Goal: Task Accomplishment & Management: Manage account settings

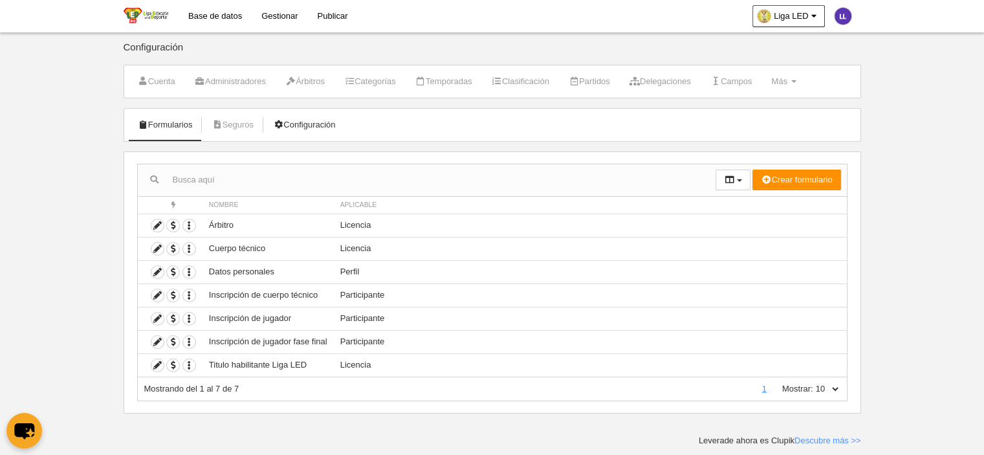
click at [300, 126] on link "Configuración" at bounding box center [304, 124] width 76 height 19
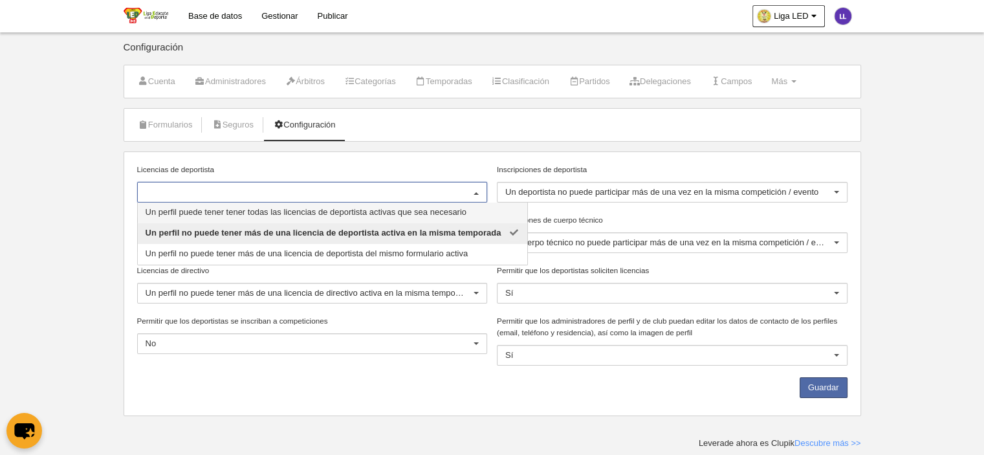
click at [194, 192] on input "Licencias de deportista" at bounding box center [306, 192] width 321 height 12
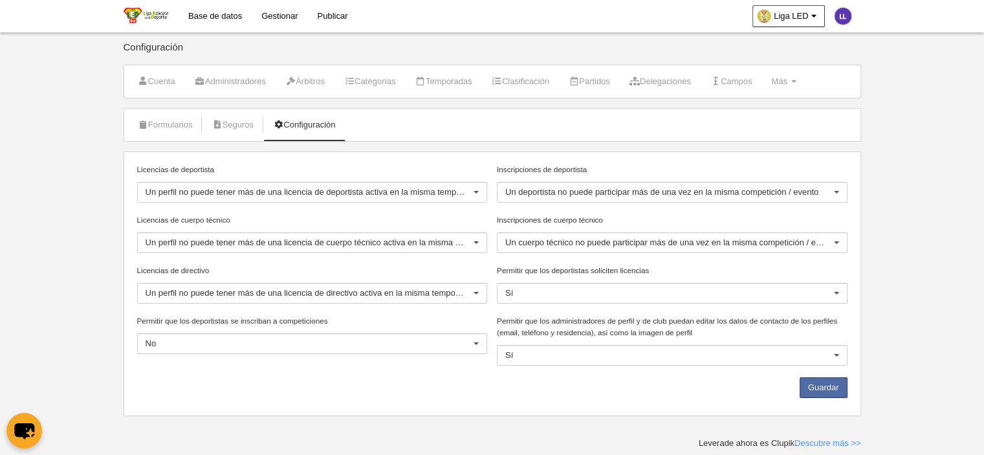
click at [304, 164] on label "Licencias de deportista" at bounding box center [312, 170] width 351 height 12
click at [146, 186] on input "Licencias de deportista" at bounding box center [146, 192] width 0 height 12
click at [851, 159] on div "Licencias de deportista Un perfil no puede tener más de una licencia de deporti…" at bounding box center [493, 283] width 738 height 265
click at [904, 217] on body "Base de datos Gestionar Publicar Liga LED Ajustes generales Ir a vista pública …" at bounding box center [492, 227] width 984 height 455
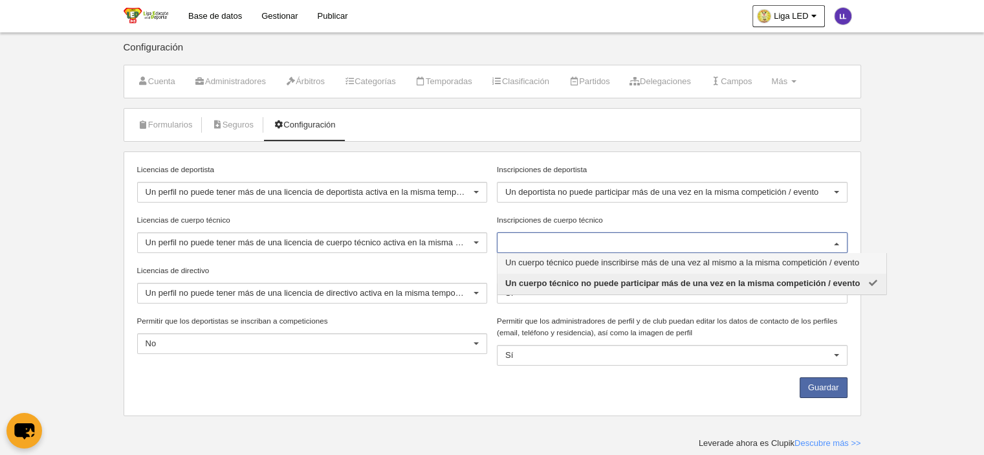
click at [572, 247] on input "Inscripciones de cuerpo técnico" at bounding box center [665, 243] width 321 height 12
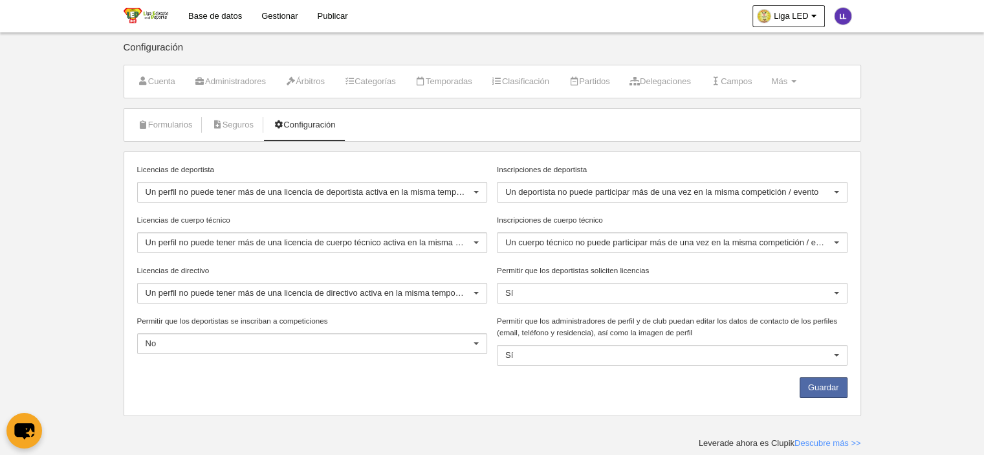
click at [605, 219] on label "Inscripciones de cuerpo técnico" at bounding box center [672, 220] width 351 height 12
click at [505, 237] on input "Inscripciones de cuerpo técnico" at bounding box center [505, 243] width 0 height 12
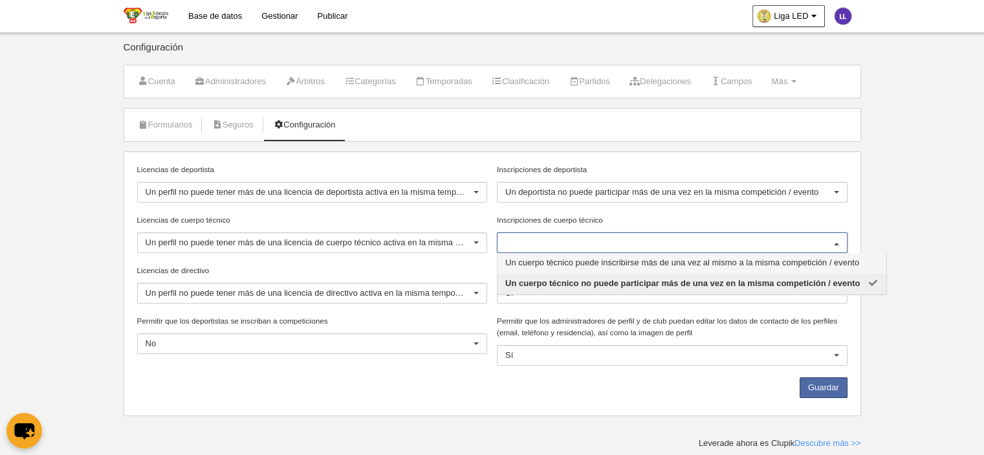
click at [716, 227] on div "Inscripciones de cuerpo técnico Un cuerpo técnico puede inscribirse más de una …" at bounding box center [672, 233] width 351 height 39
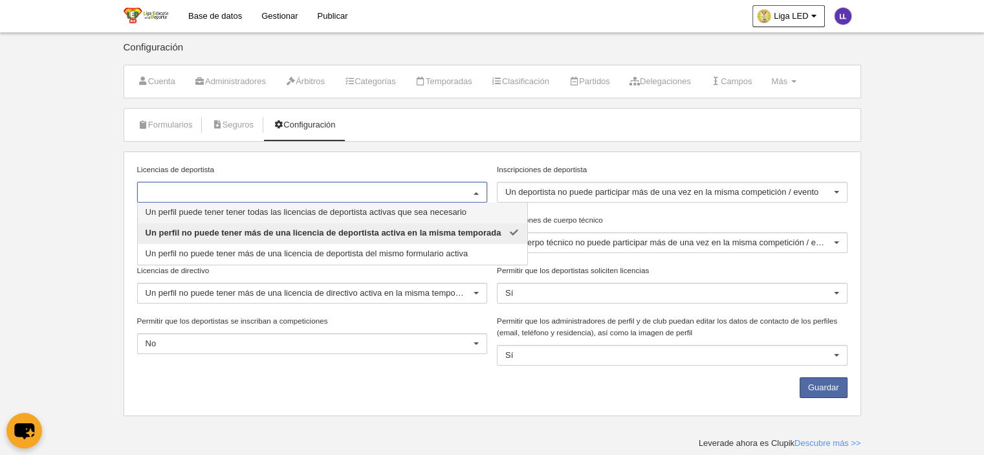
click at [394, 215] on span "Un perfil puede tener tener todas las licencias de deportista activas que sea n…" at bounding box center [306, 212] width 321 height 10
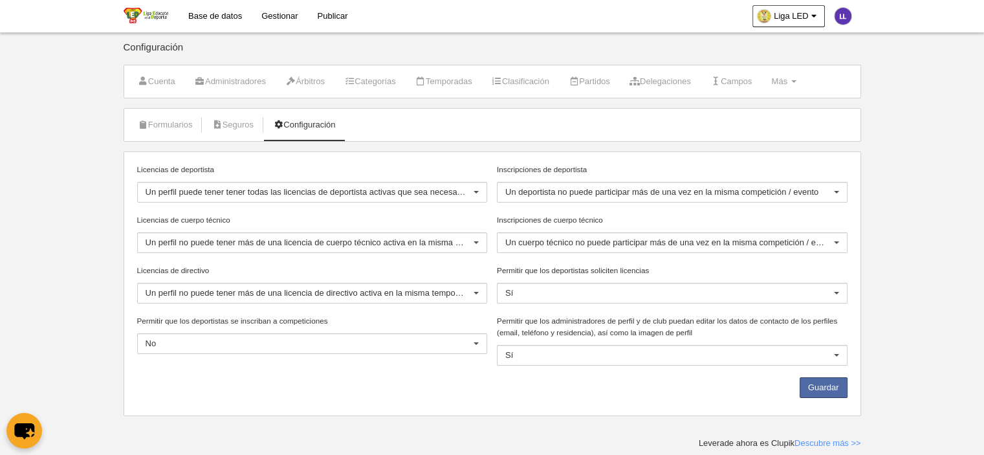
click at [381, 223] on label "Licencias de cuerpo técnico" at bounding box center [312, 220] width 351 height 12
click at [146, 237] on input "Licencias de cuerpo técnico" at bounding box center [146, 243] width 0 height 12
click at [379, 218] on label "Licencias de cuerpo técnico" at bounding box center [312, 220] width 351 height 12
click at [146, 237] on input "Licencias de cuerpo técnico" at bounding box center [146, 243] width 0 height 12
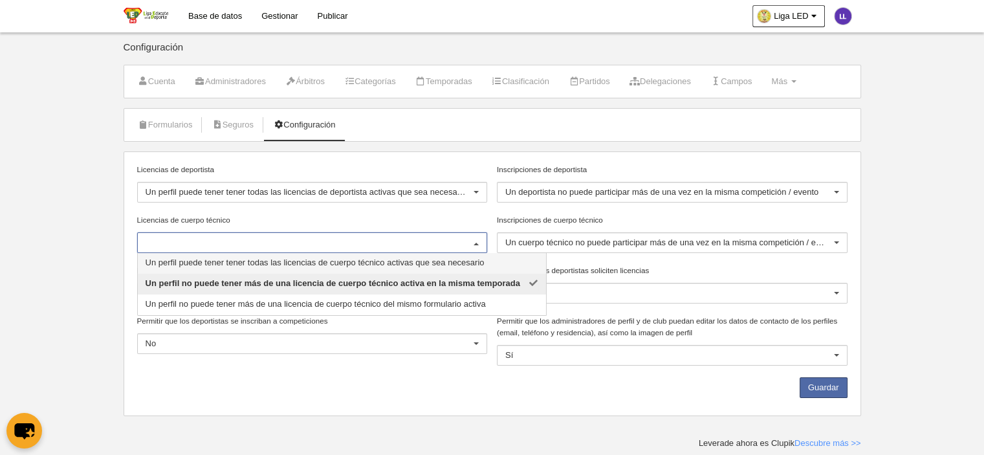
click at [379, 212] on div "Licencias de deportista Un perfil puede tener tener todas las licencias de depo…" at bounding box center [312, 189] width 361 height 50
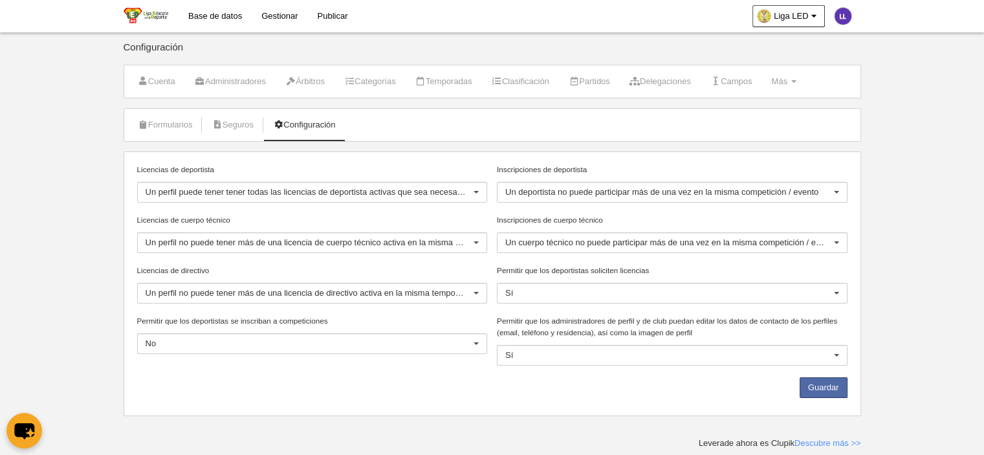
click at [394, 222] on label "Licencias de cuerpo técnico" at bounding box center [312, 220] width 351 height 12
click at [146, 237] on input "Licencias de cuerpo técnico" at bounding box center [146, 243] width 0 height 12
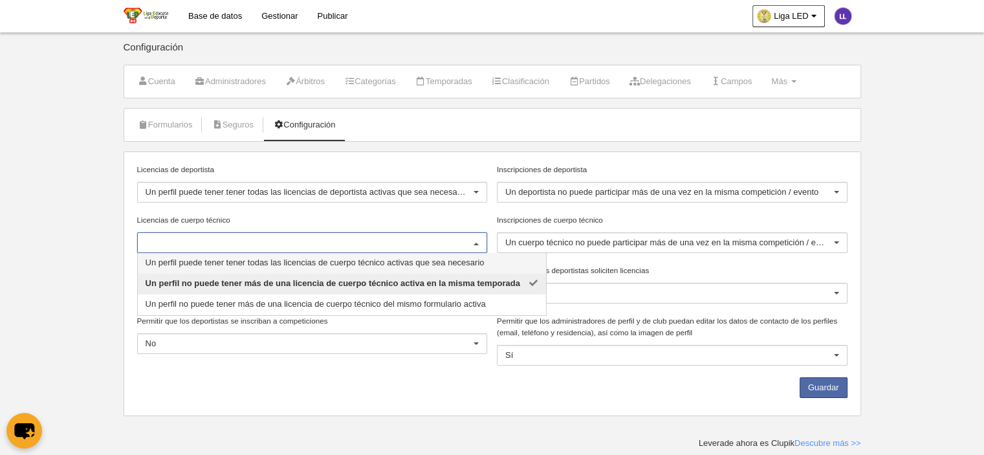
click at [357, 211] on div "Licencias de deportista Un perfil puede tener tener todas las licencias de depo…" at bounding box center [312, 189] width 361 height 50
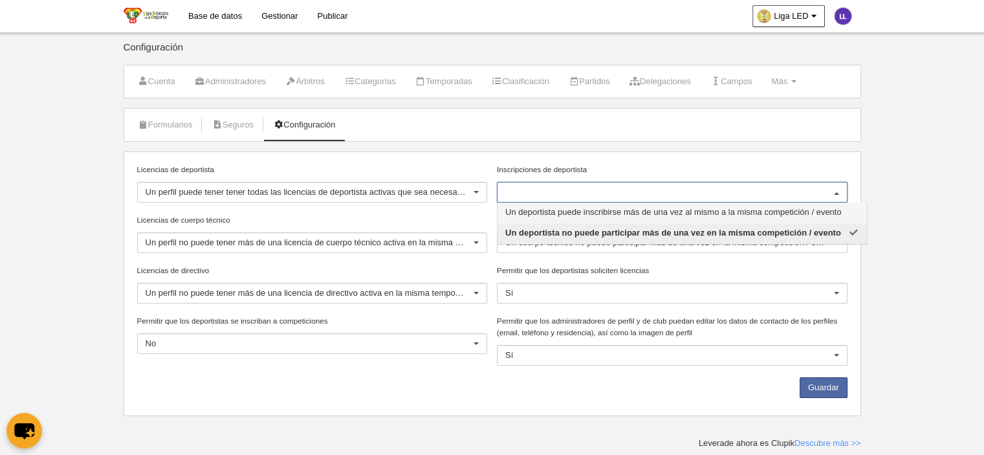
click at [660, 150] on div "Formularios [GEOGRAPHIC_DATA] Configuración Licencias de deportista Un perfil p…" at bounding box center [493, 262] width 738 height 308
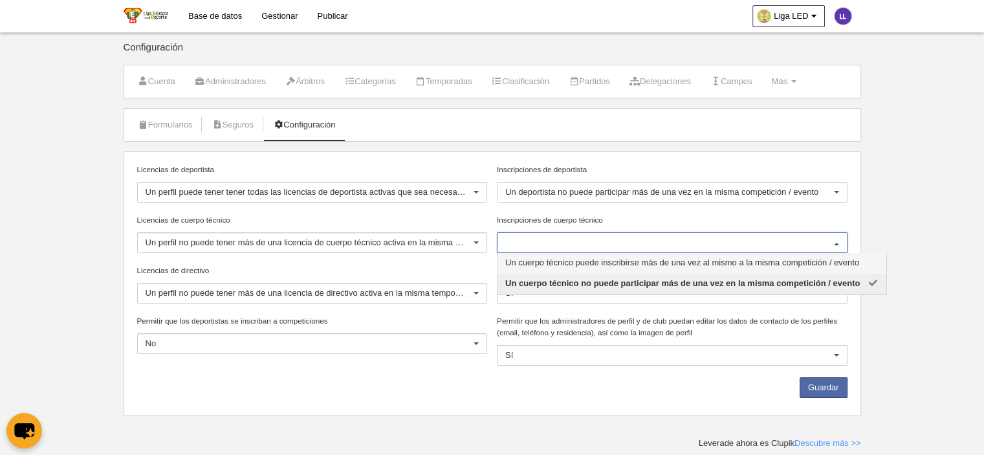
click at [642, 225] on div "Inscripciones de cuerpo técnico Un cuerpo técnico puede inscribirse más de una …" at bounding box center [672, 233] width 351 height 39
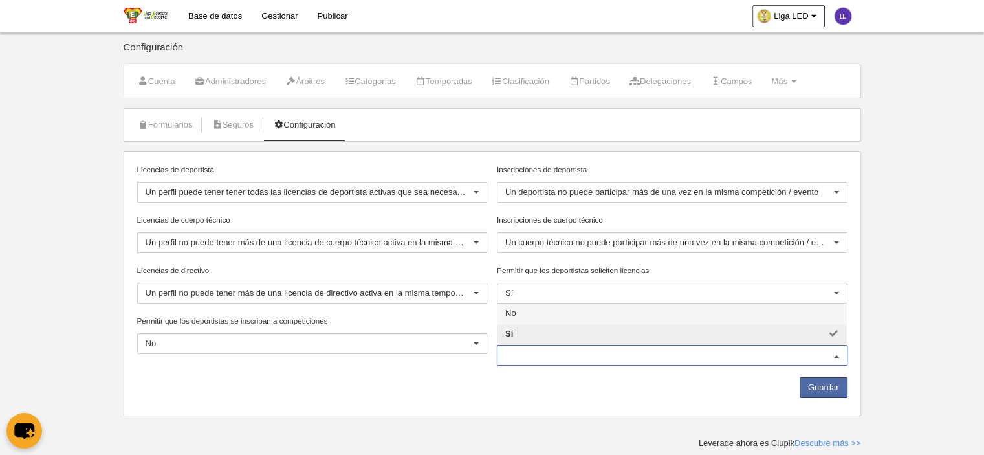
click at [682, 307] on span "No" at bounding box center [673, 314] width 350 height 21
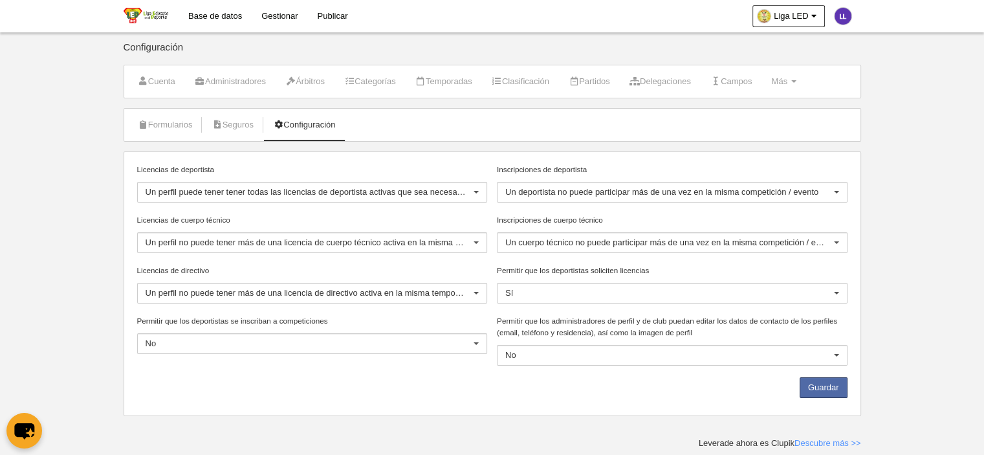
click at [619, 384] on div "Guardar" at bounding box center [492, 390] width 720 height 27
click at [824, 391] on button "Guardar" at bounding box center [824, 387] width 48 height 21
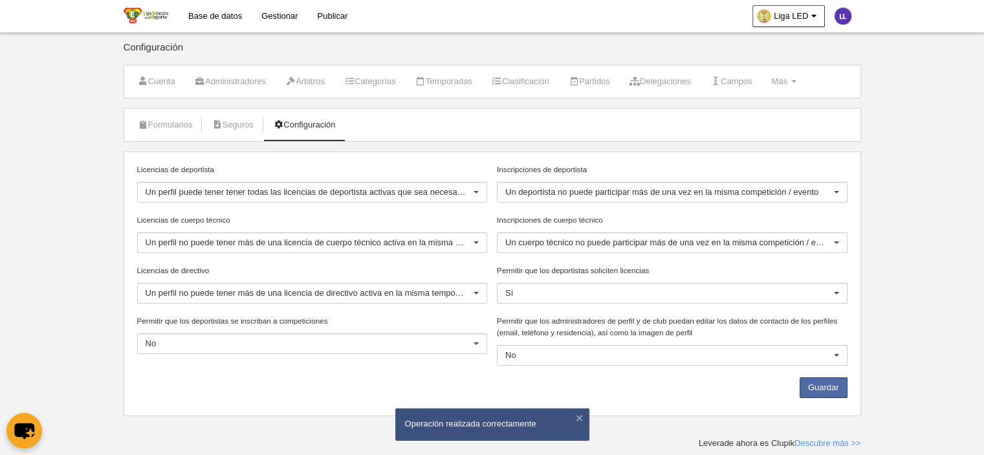
click at [665, 386] on div "Guardar" at bounding box center [492, 390] width 720 height 27
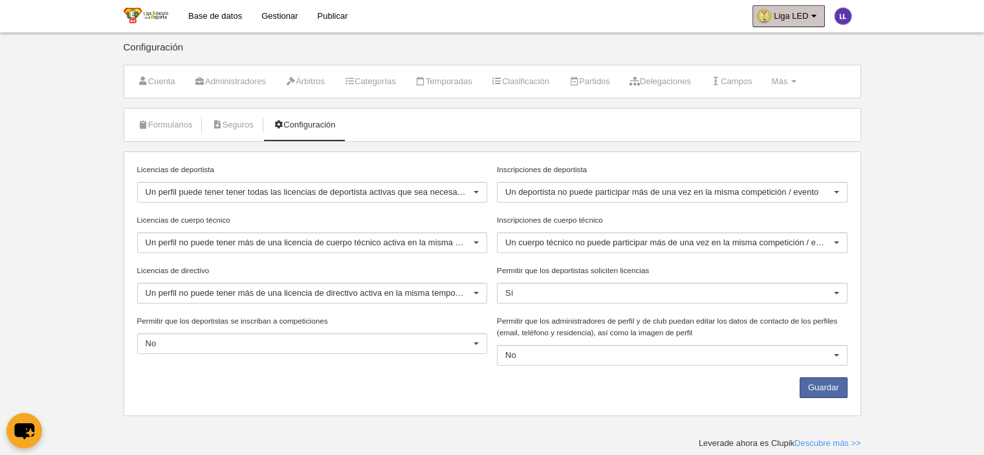
click at [789, 14] on span "Liga LED" at bounding box center [791, 16] width 34 height 13
click at [788, 14] on span "Liga LED" at bounding box center [791, 16] width 34 height 13
click at [269, 12] on link "Gestionar" at bounding box center [280, 16] width 56 height 32
